Goal: Task Accomplishment & Management: Manage account settings

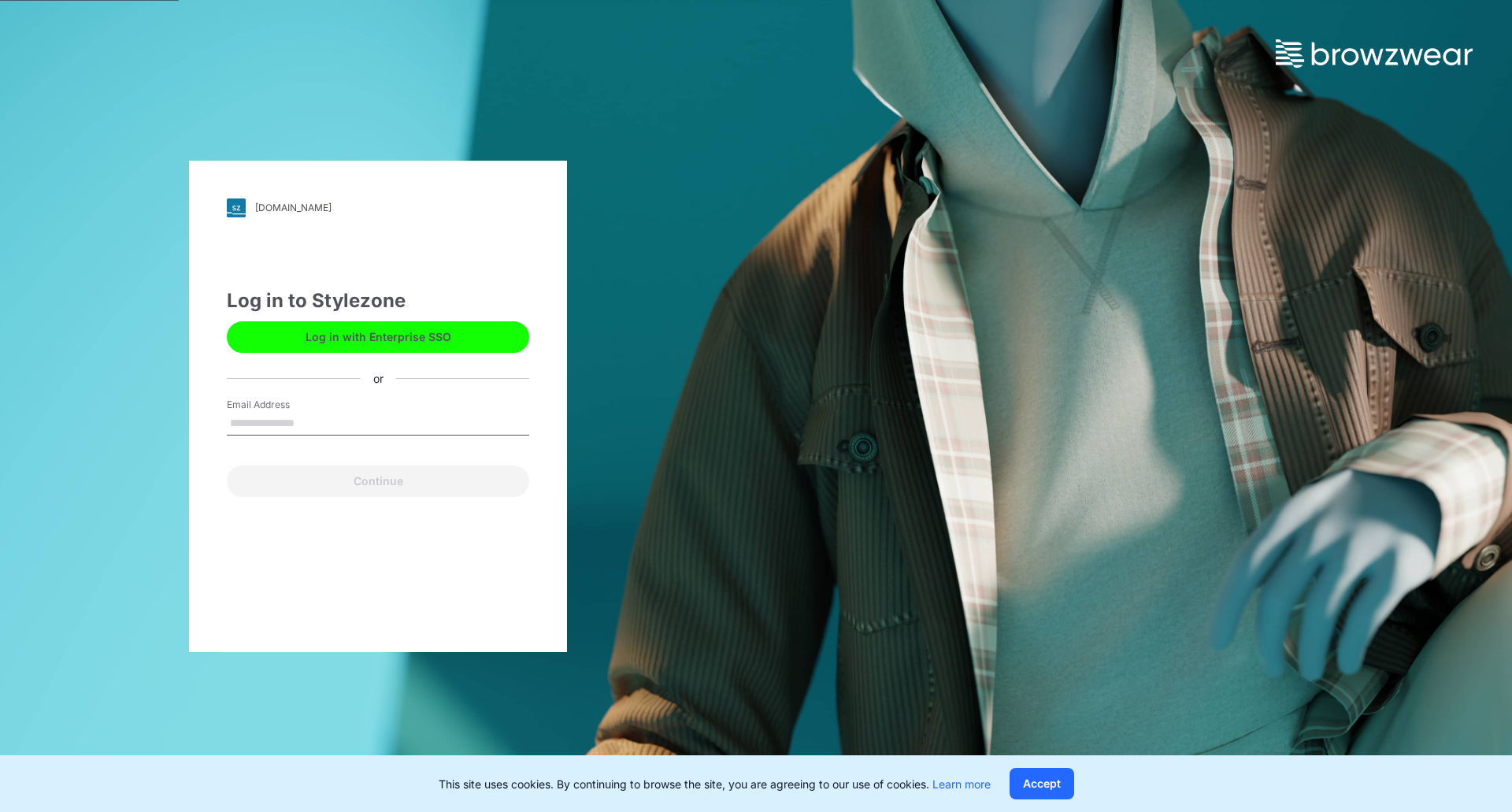
click at [255, 428] on input "Email Address" at bounding box center [378, 423] width 303 height 23
type input "**********"
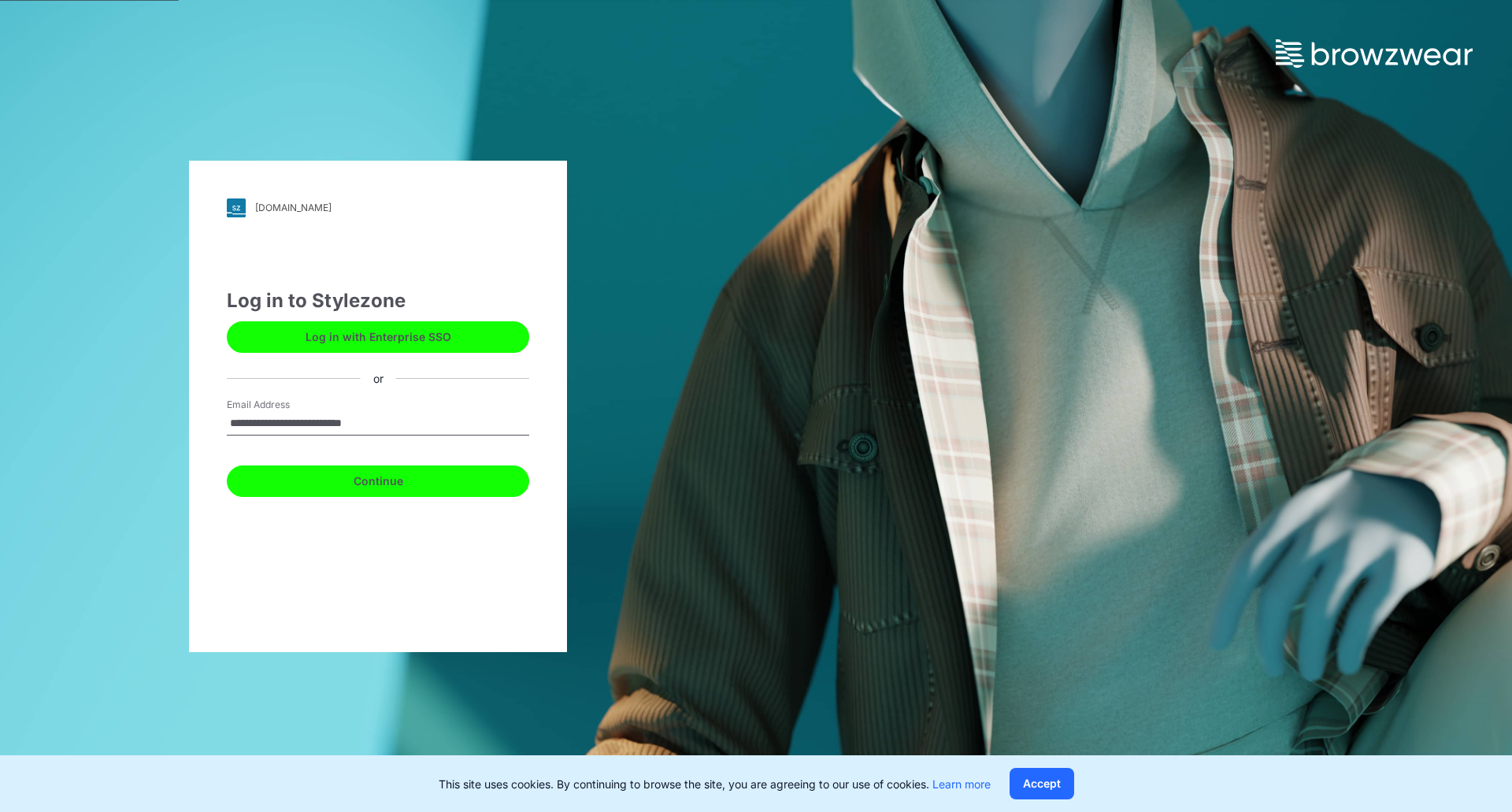
click at [306, 475] on button "Continue" at bounding box center [378, 481] width 303 height 32
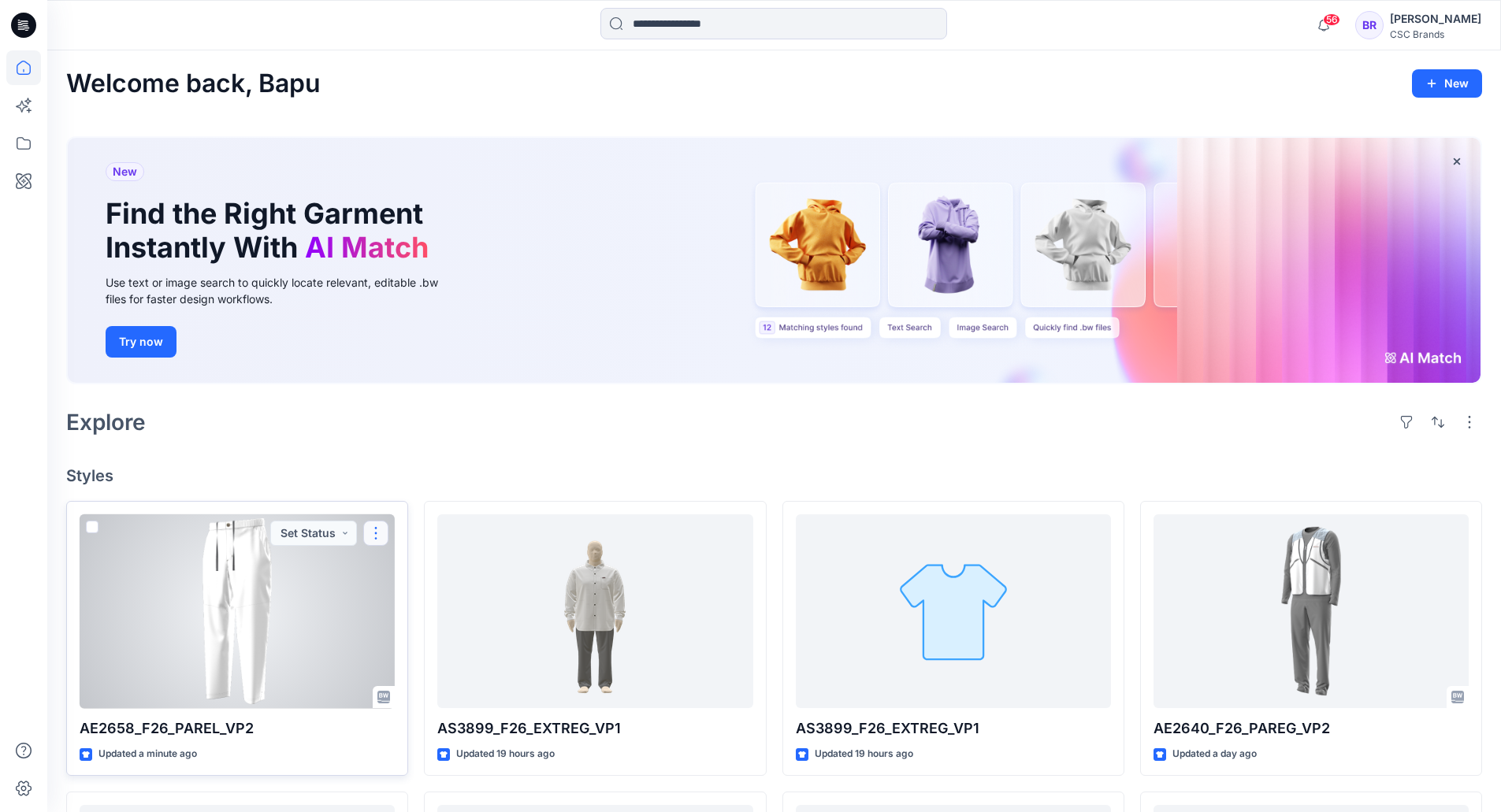
click at [377, 531] on button "button" at bounding box center [375, 532] width 25 height 25
click at [426, 563] on button "Edit" at bounding box center [452, 570] width 170 height 29
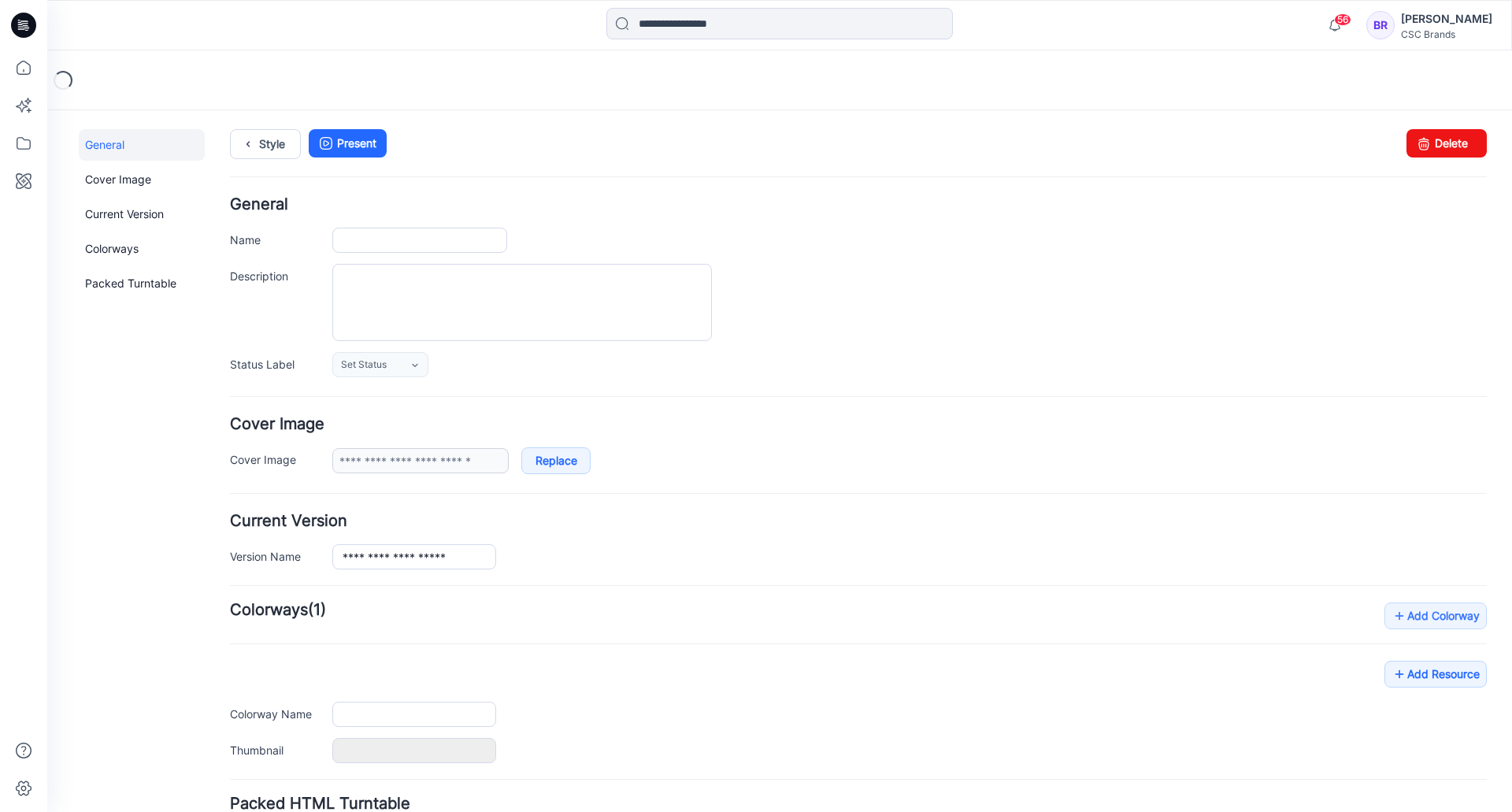
type input "**********"
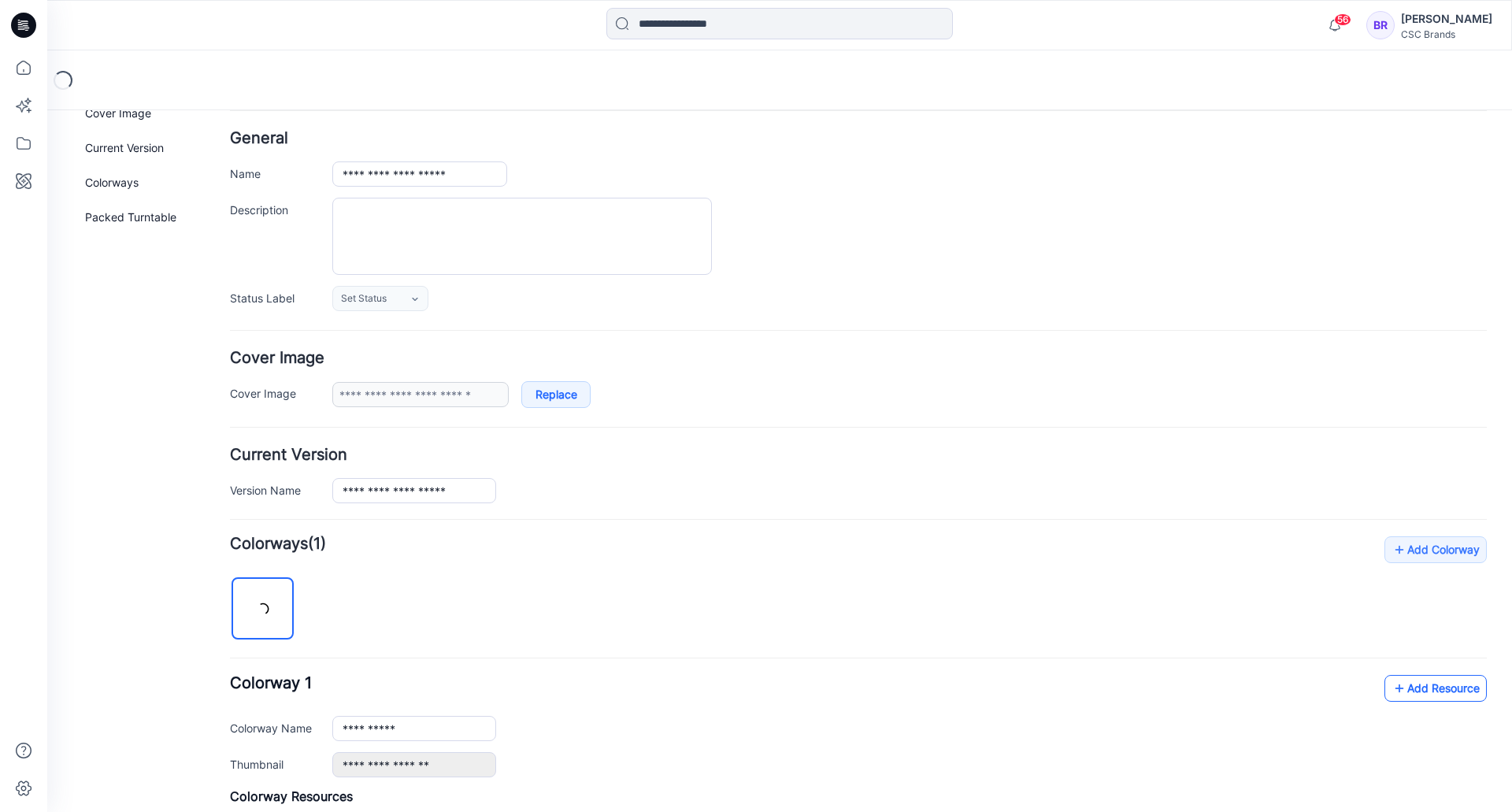
scroll to position [157, 0]
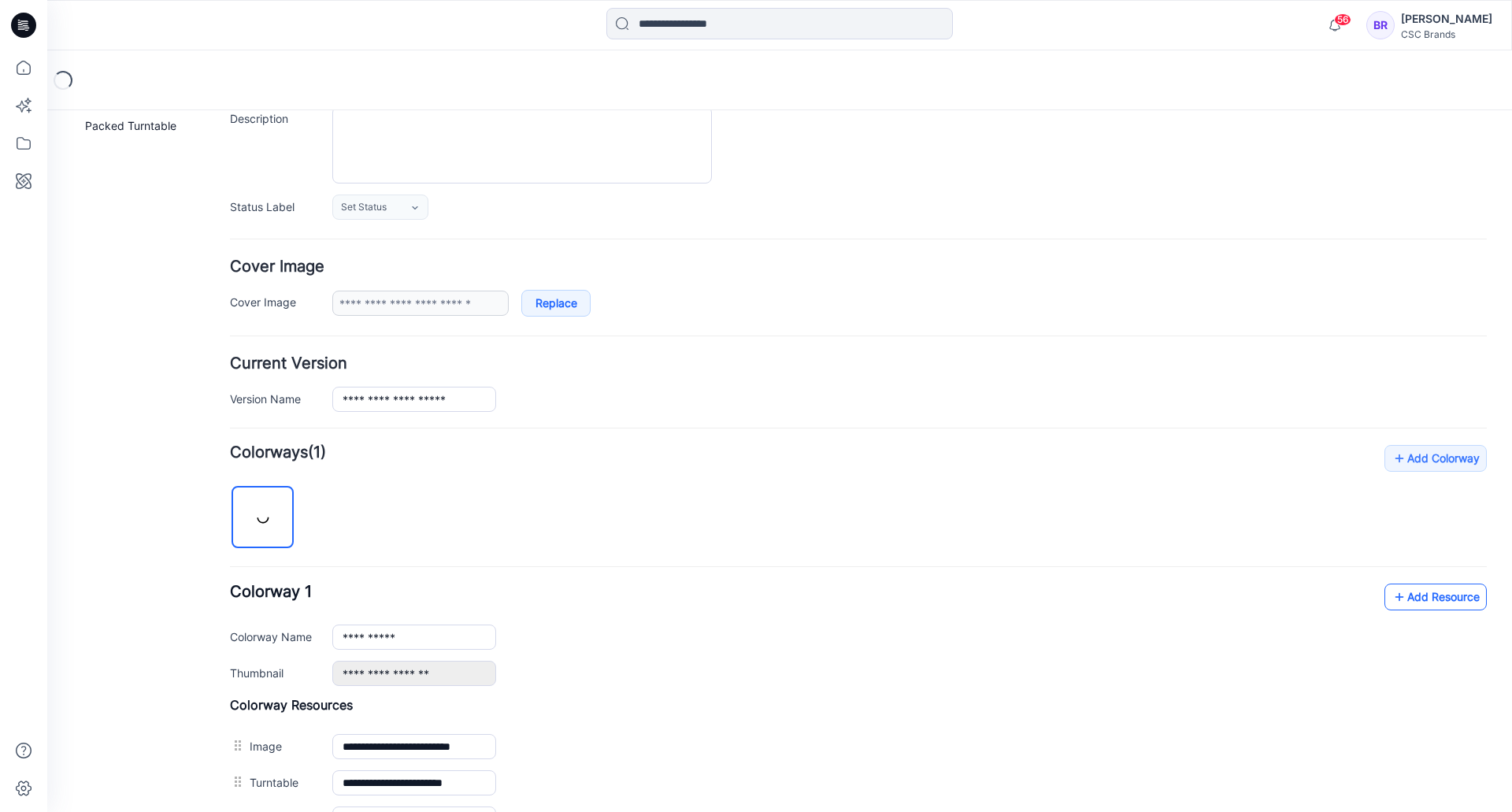
click at [1418, 597] on link "Add Resource" at bounding box center [1435, 597] width 102 height 27
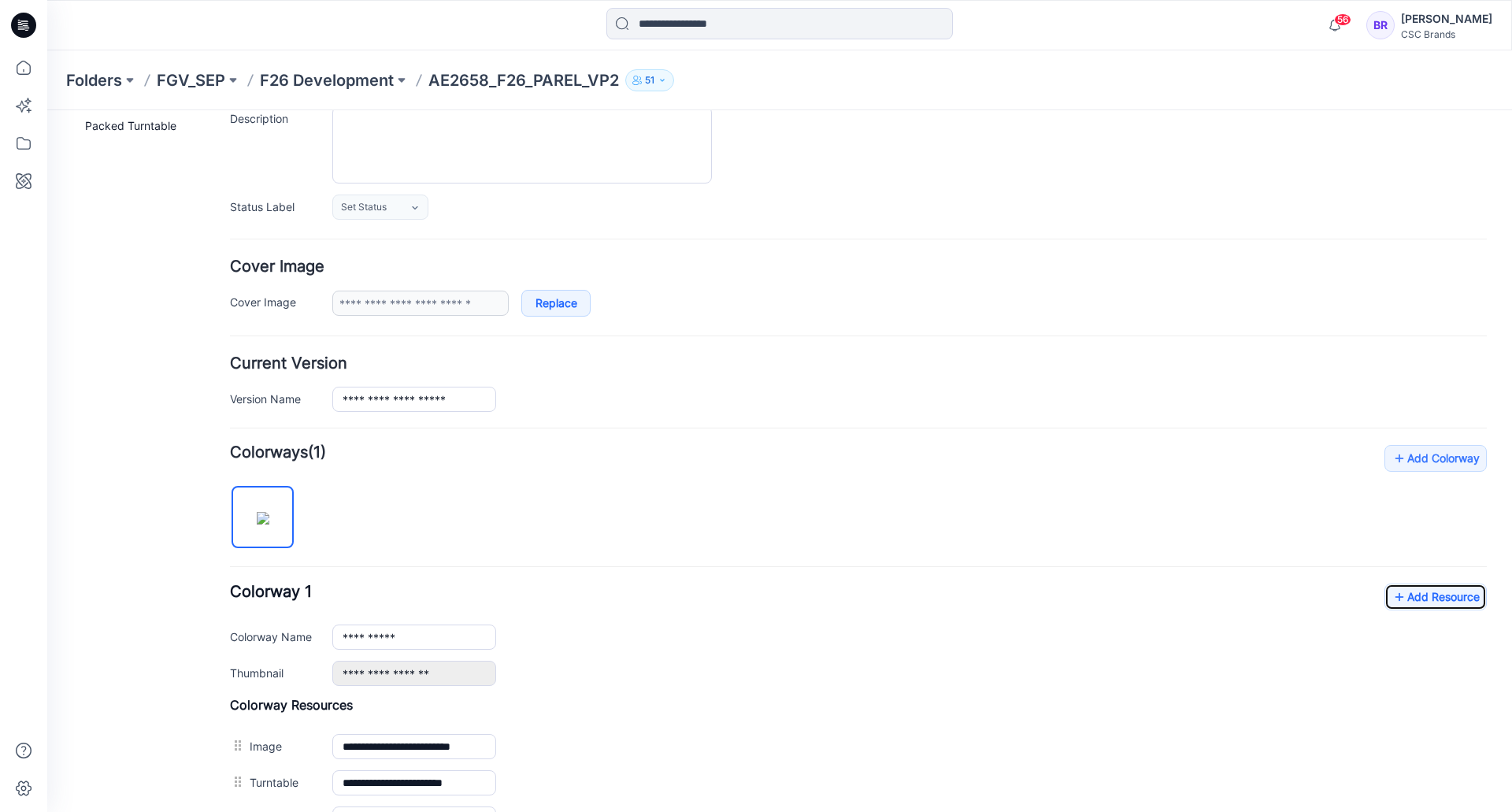
scroll to position [0, 0]
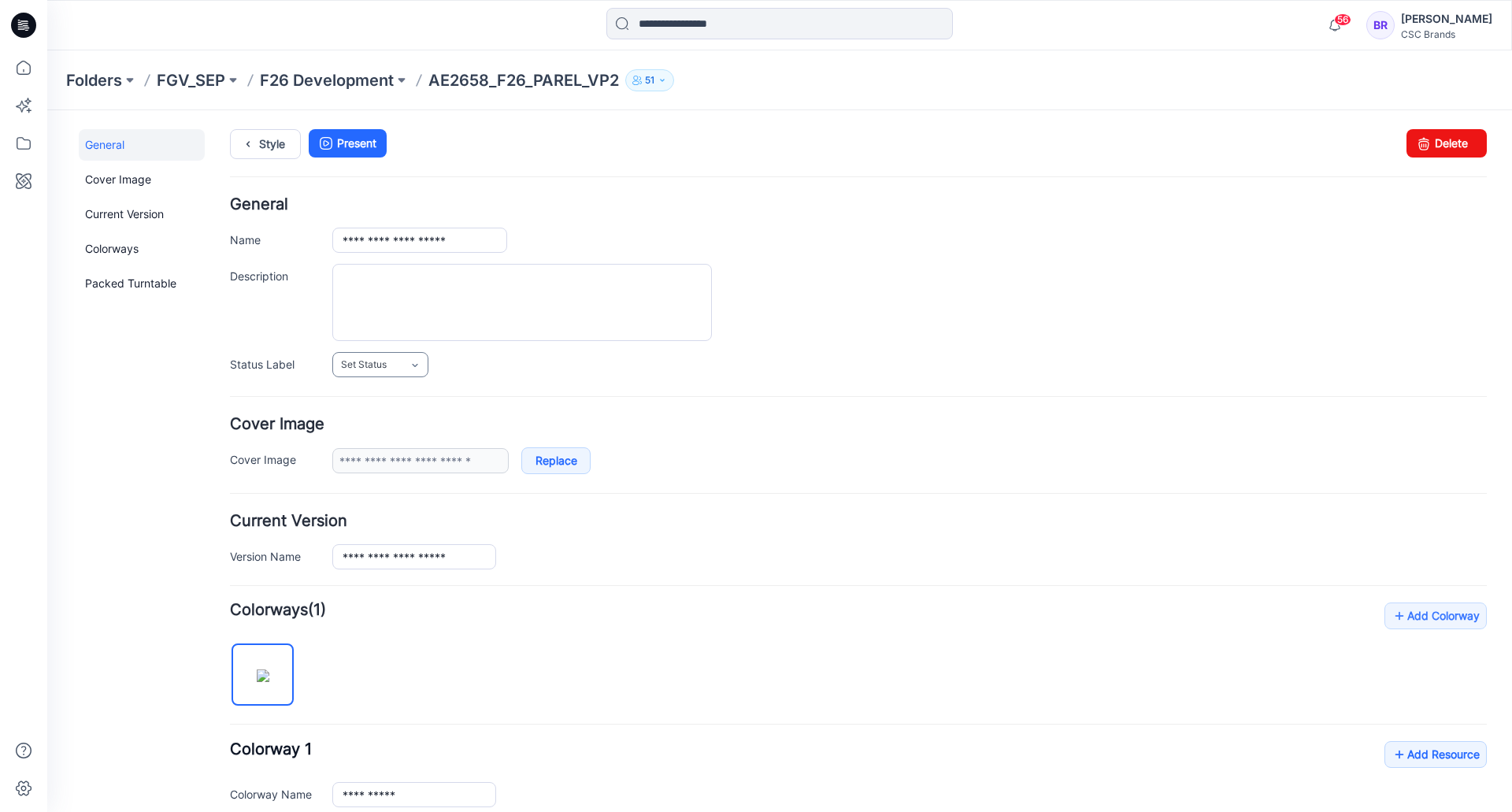
click at [386, 358] on span "Set Status" at bounding box center [363, 365] width 46 height 15
click at [406, 466] on link "Virtual Proto 2" at bounding box center [396, 467] width 120 height 33
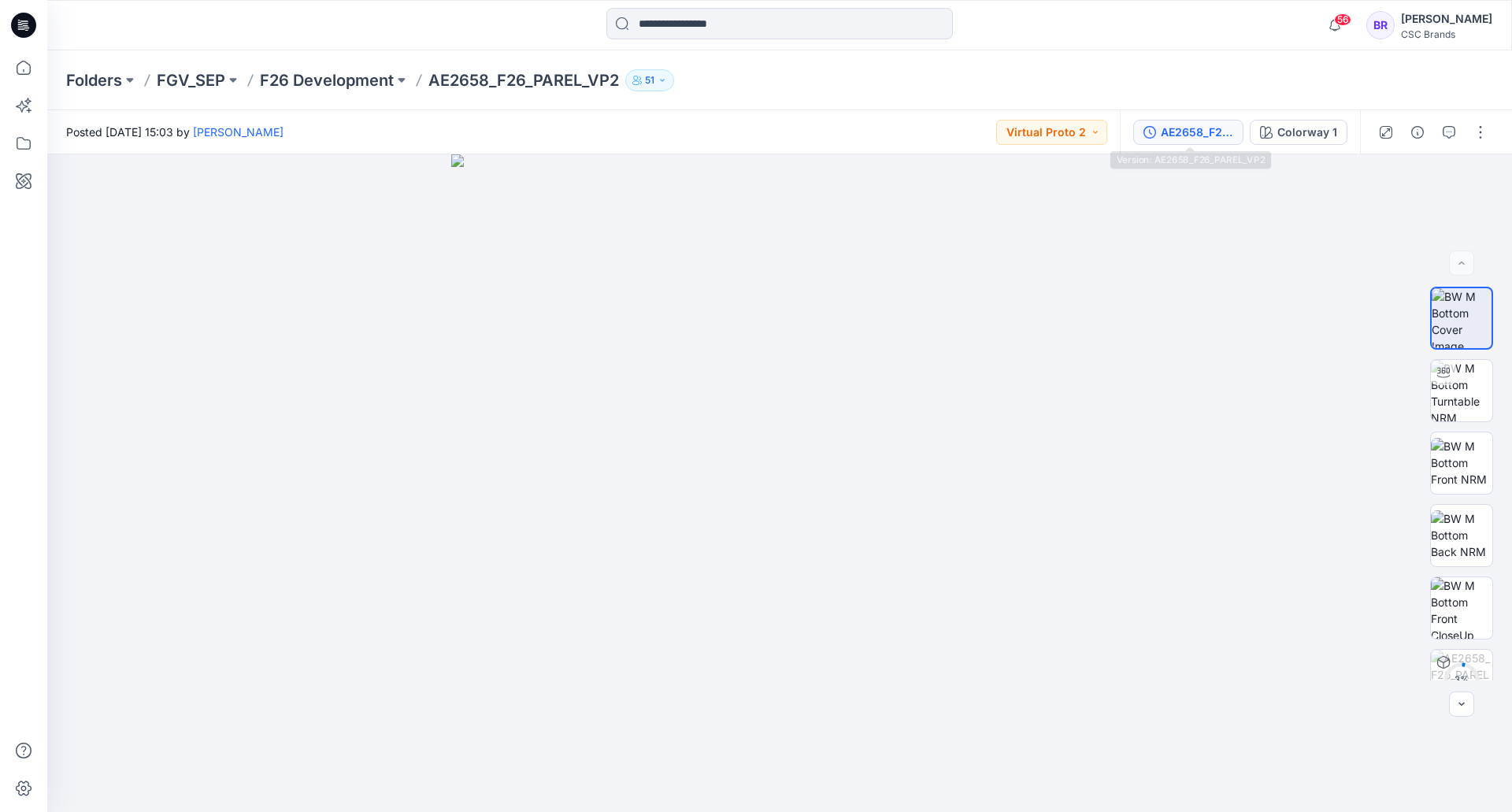
click at [1193, 131] on div "AE2658_F26_PAREL_VP2" at bounding box center [1197, 132] width 72 height 17
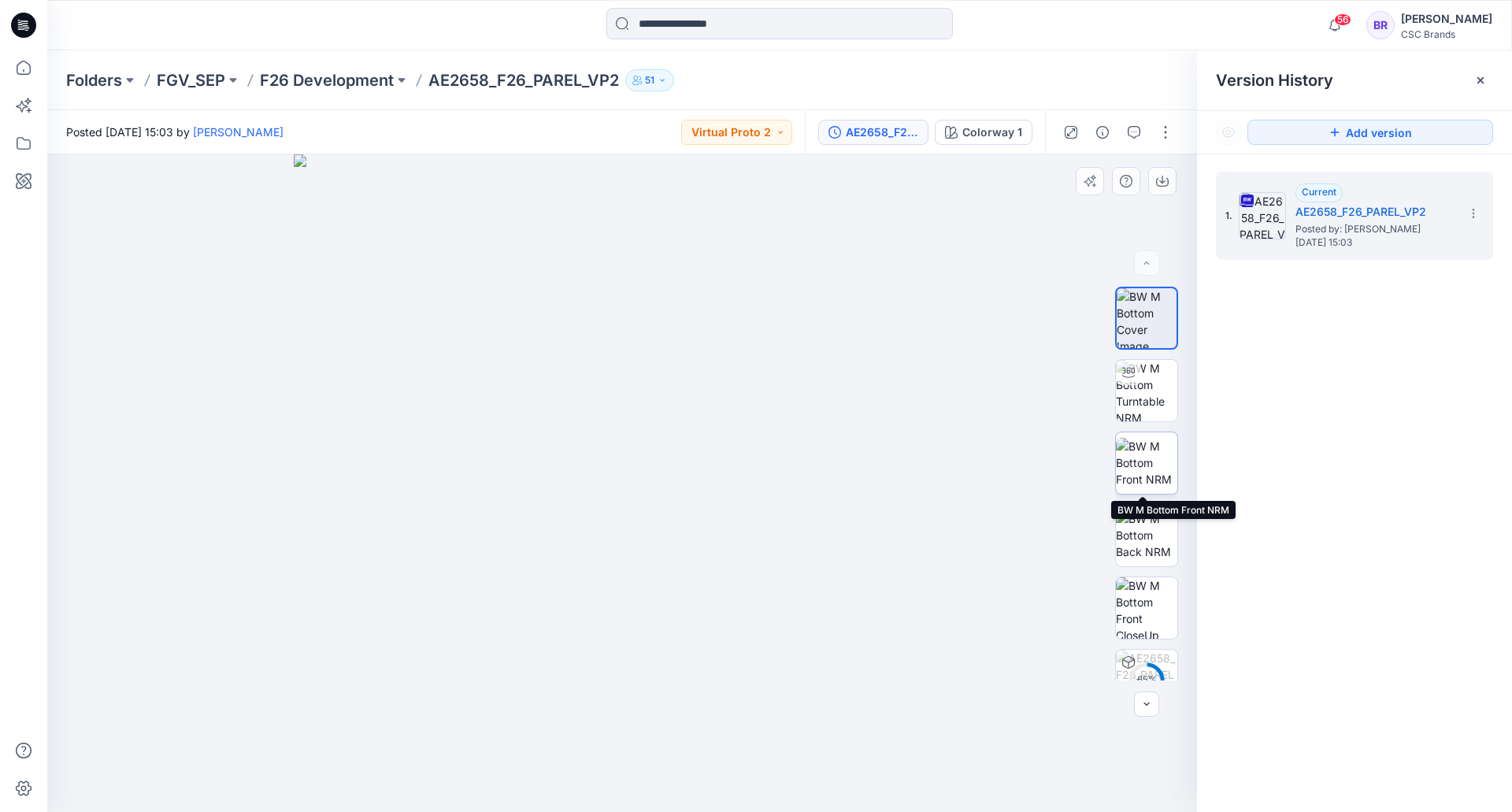
click at [1151, 453] on img at bounding box center [1146, 463] width 61 height 50
